Goal: Information Seeking & Learning: Check status

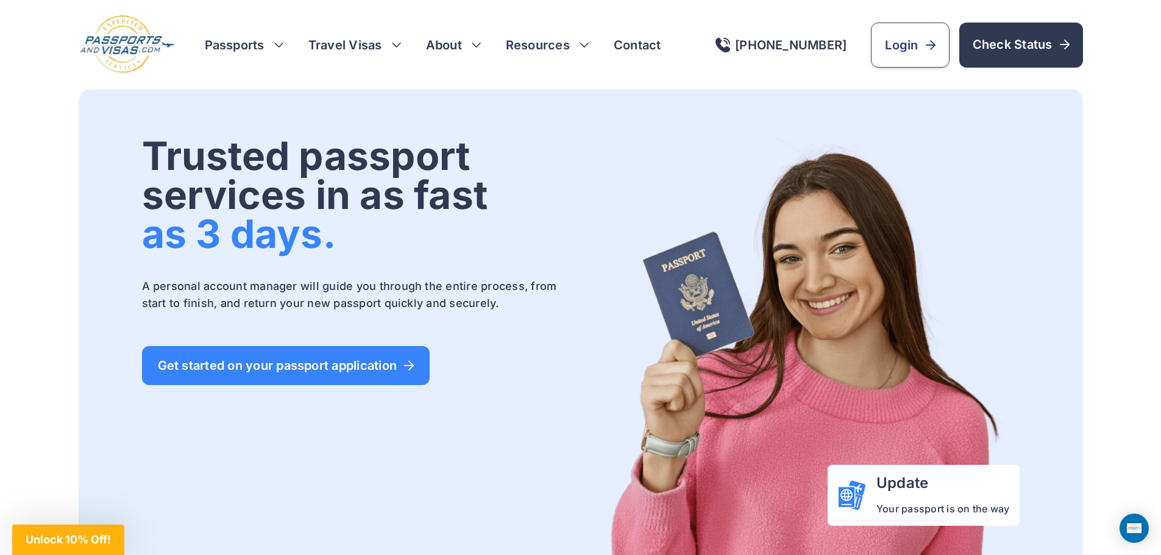
click at [921, 46] on span "Login" at bounding box center [910, 45] width 50 height 17
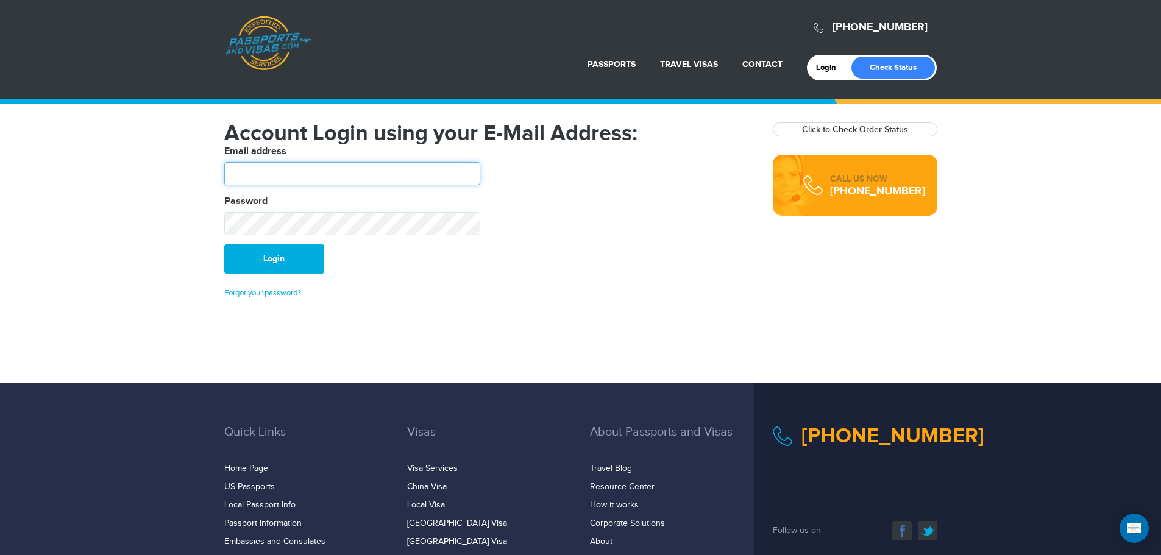
click at [459, 174] on input "text" at bounding box center [352, 173] width 256 height 23
type input "**********"
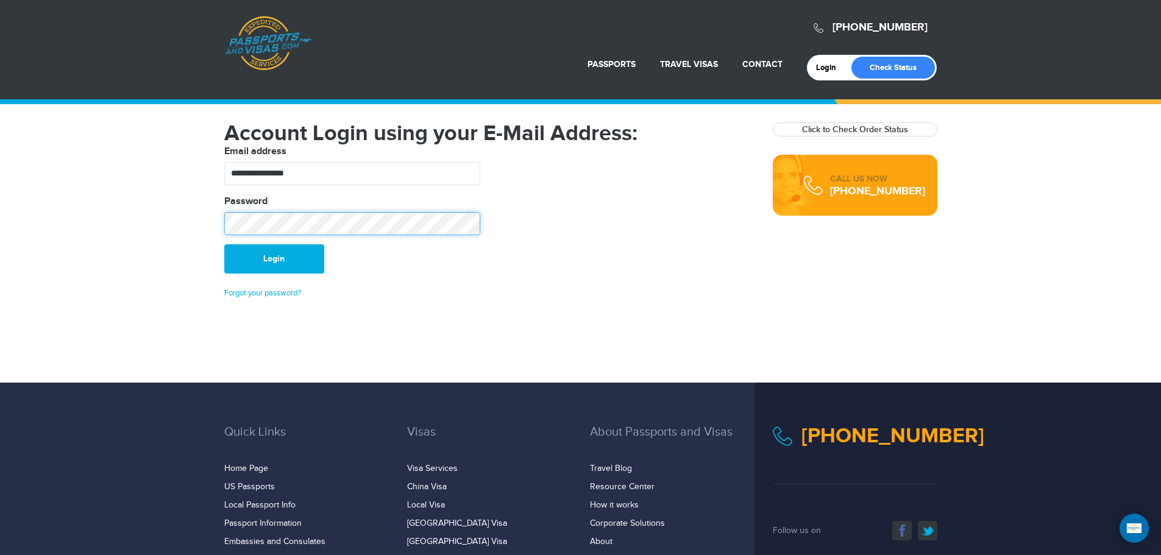
click at [224, 244] on button "Login" at bounding box center [274, 258] width 100 height 29
click at [333, 205] on div "Password" at bounding box center [352, 214] width 256 height 41
click at [185, 212] on div "720-538-8661 Passports & Visas.com Login Check Status Passports Passport Renewa…" at bounding box center [580, 191] width 1161 height 383
click at [224, 244] on button "Login" at bounding box center [274, 258] width 100 height 29
click at [882, 129] on link "Click to Check Order Status" at bounding box center [855, 129] width 106 height 10
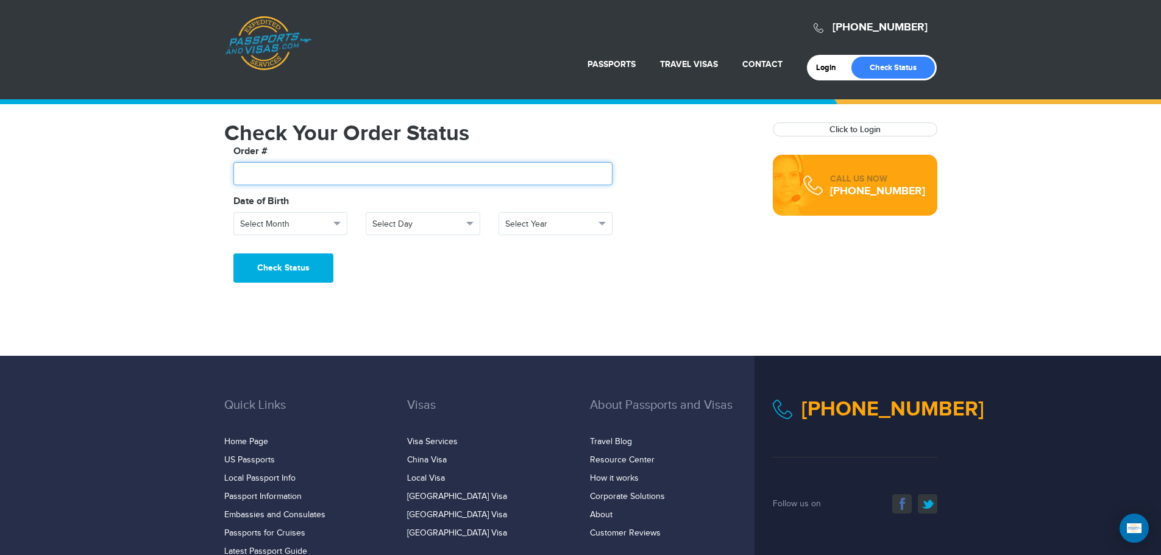
click at [389, 176] on input "text" at bounding box center [423, 173] width 380 height 23
click at [341, 221] on button "Select Month" at bounding box center [290, 223] width 115 height 23
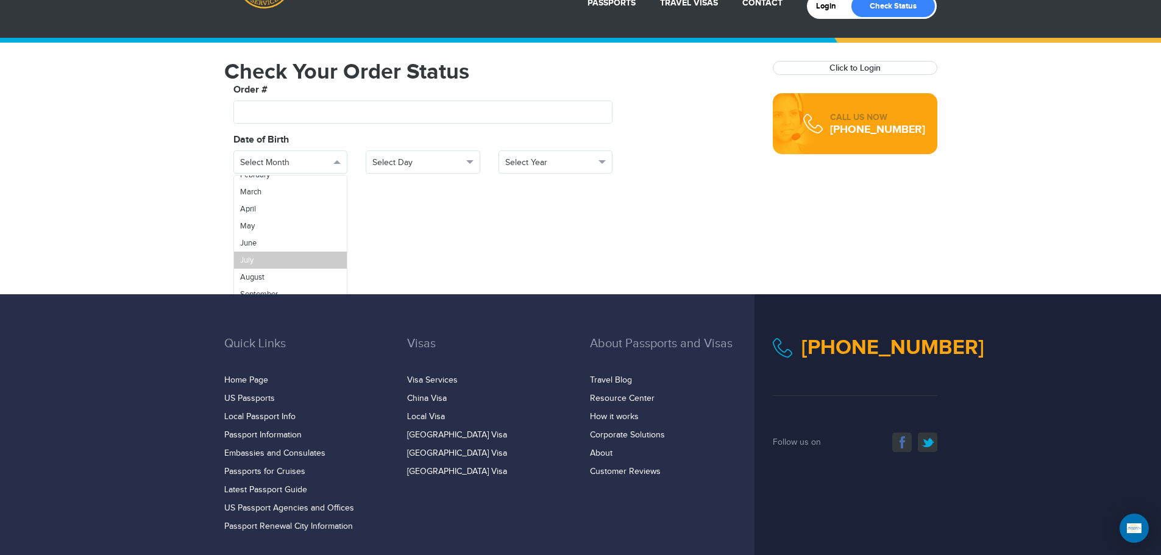
scroll to position [148, 0]
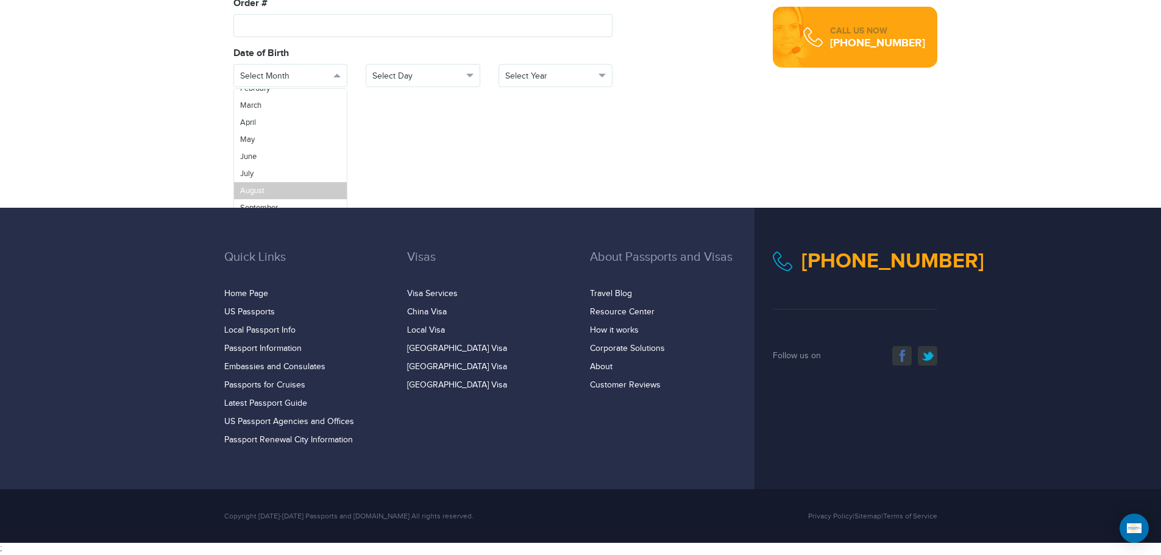
click at [276, 182] on link "August" at bounding box center [290, 190] width 113 height 17
click at [471, 76] on span "button" at bounding box center [469, 76] width 7 height 4
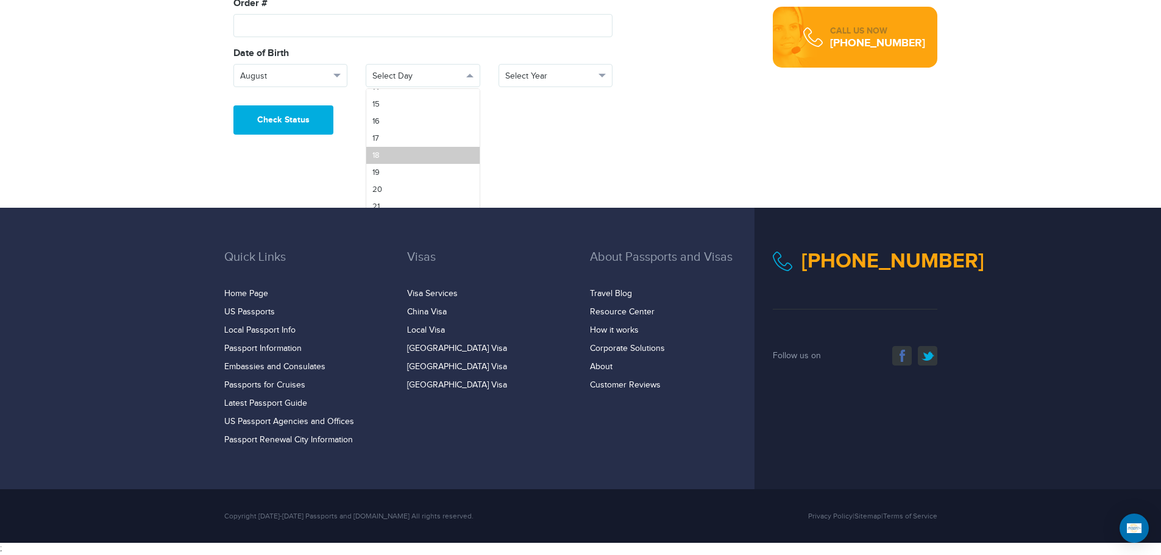
scroll to position [246, 0]
click at [425, 154] on link "18" at bounding box center [422, 159] width 113 height 17
click at [604, 76] on span "button" at bounding box center [601, 76] width 7 height 4
click at [567, 144] on link "1970" at bounding box center [555, 138] width 113 height 17
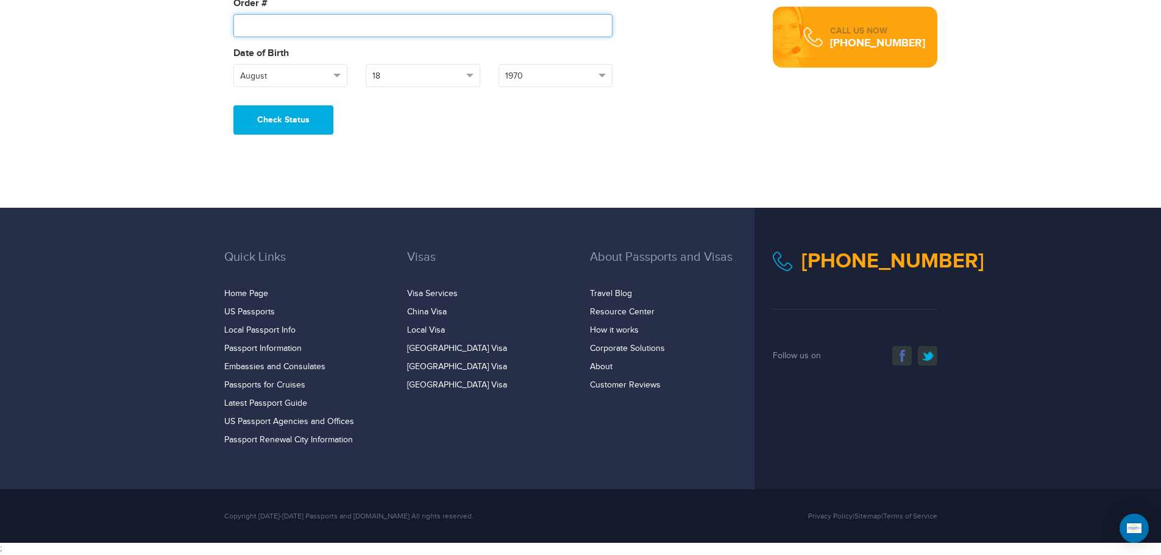
click at [473, 26] on input "text" at bounding box center [423, 25] width 380 height 23
paste input "*******"
type input "*******"
click at [280, 123] on button "Check Status" at bounding box center [283, 119] width 100 height 29
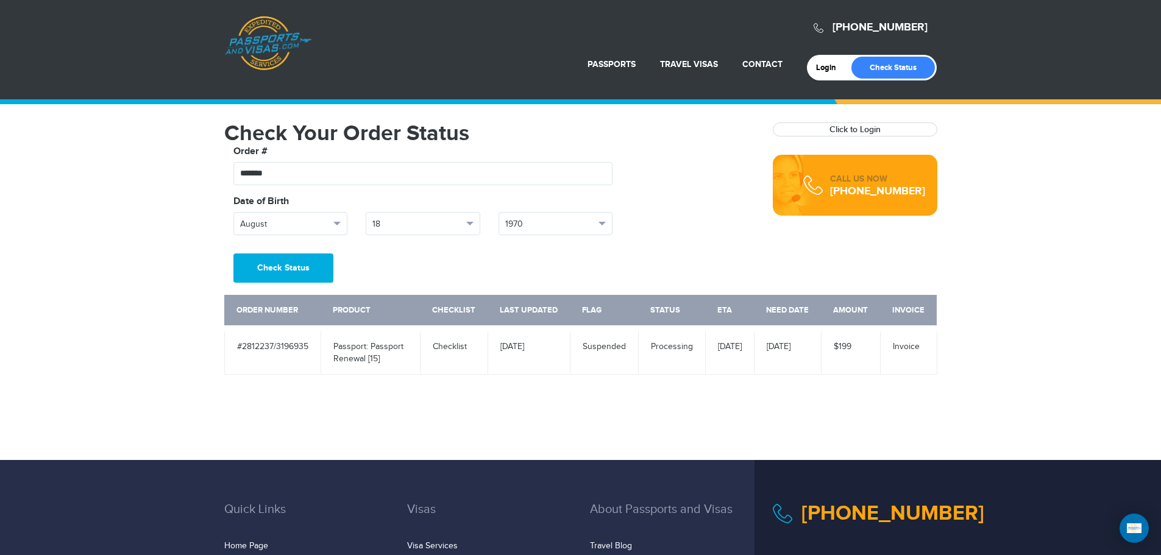
drag, startPoint x: 349, startPoint y: 349, endPoint x: 659, endPoint y: 346, distance: 310.8
click at [659, 346] on tr "#2812237/3196935 Passport: Passport Renewal [15] Checklist 07/22/25 Suspended P…" at bounding box center [580, 351] width 712 height 46
click at [661, 387] on div "**********" at bounding box center [580, 255] width 731 height 265
click at [297, 268] on button "Check Status" at bounding box center [283, 268] width 100 height 29
